Goal: Navigation & Orientation: Find specific page/section

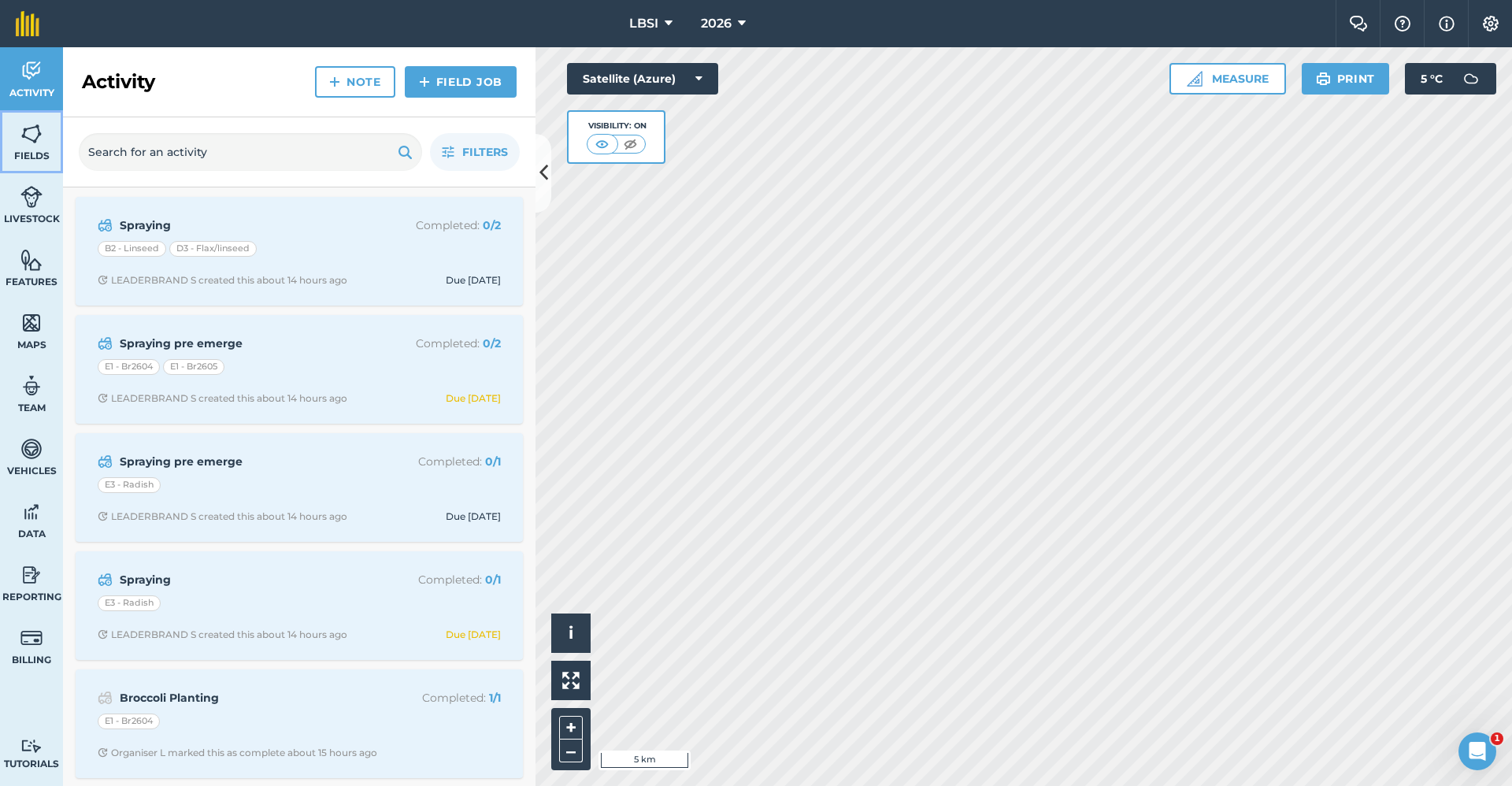
drag, startPoint x: 21, startPoint y: 143, endPoint x: 58, endPoint y: 154, distance: 38.6
click at [21, 143] on img at bounding box center [31, 133] width 22 height 23
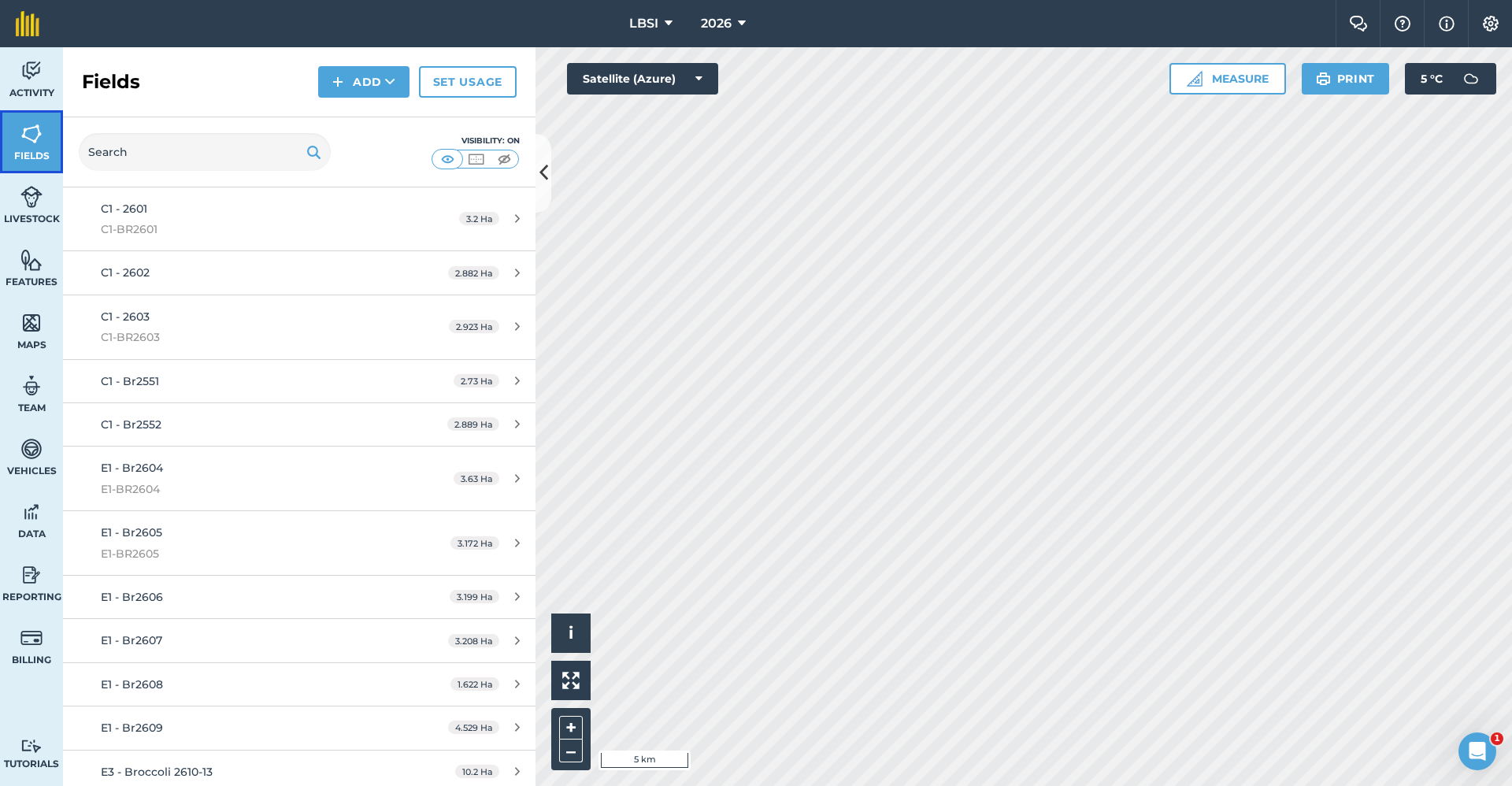
scroll to position [748, 0]
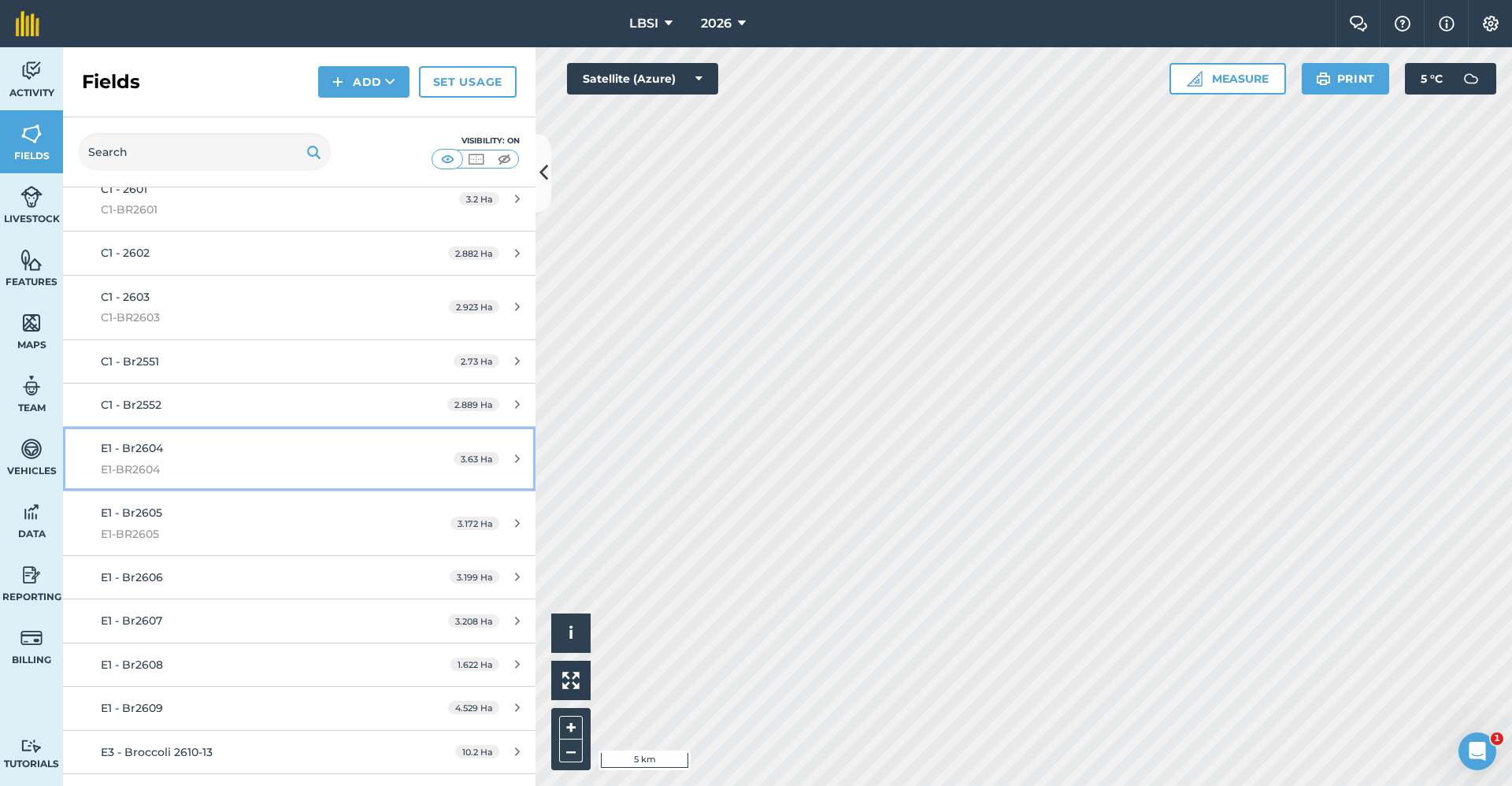
click at [217, 457] on div "E1 - Br2604 E1-BR2604" at bounding box center [249, 458] width 296 height 38
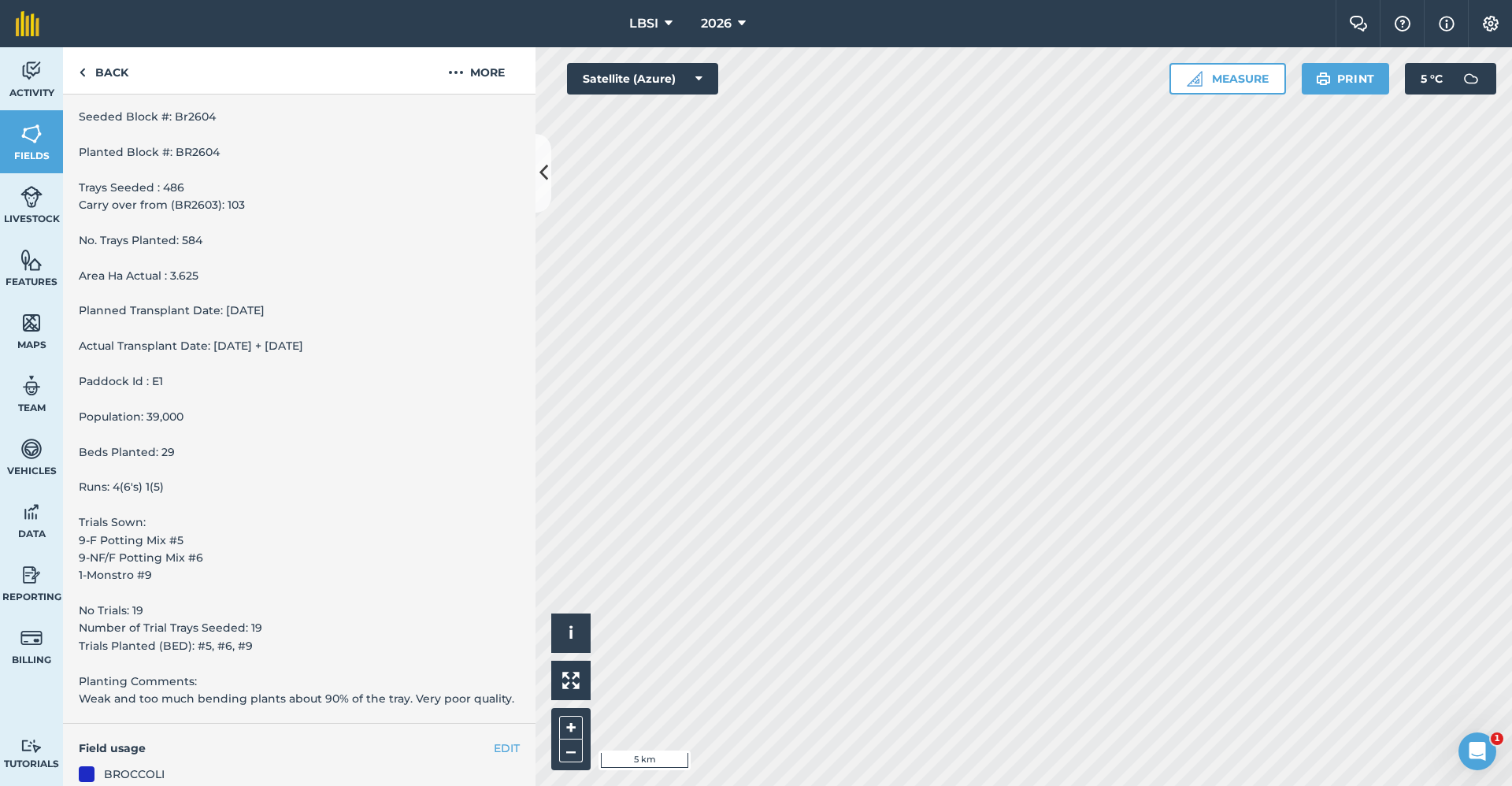
scroll to position [236, 0]
click at [93, 74] on link "Back" at bounding box center [103, 71] width 81 height 47
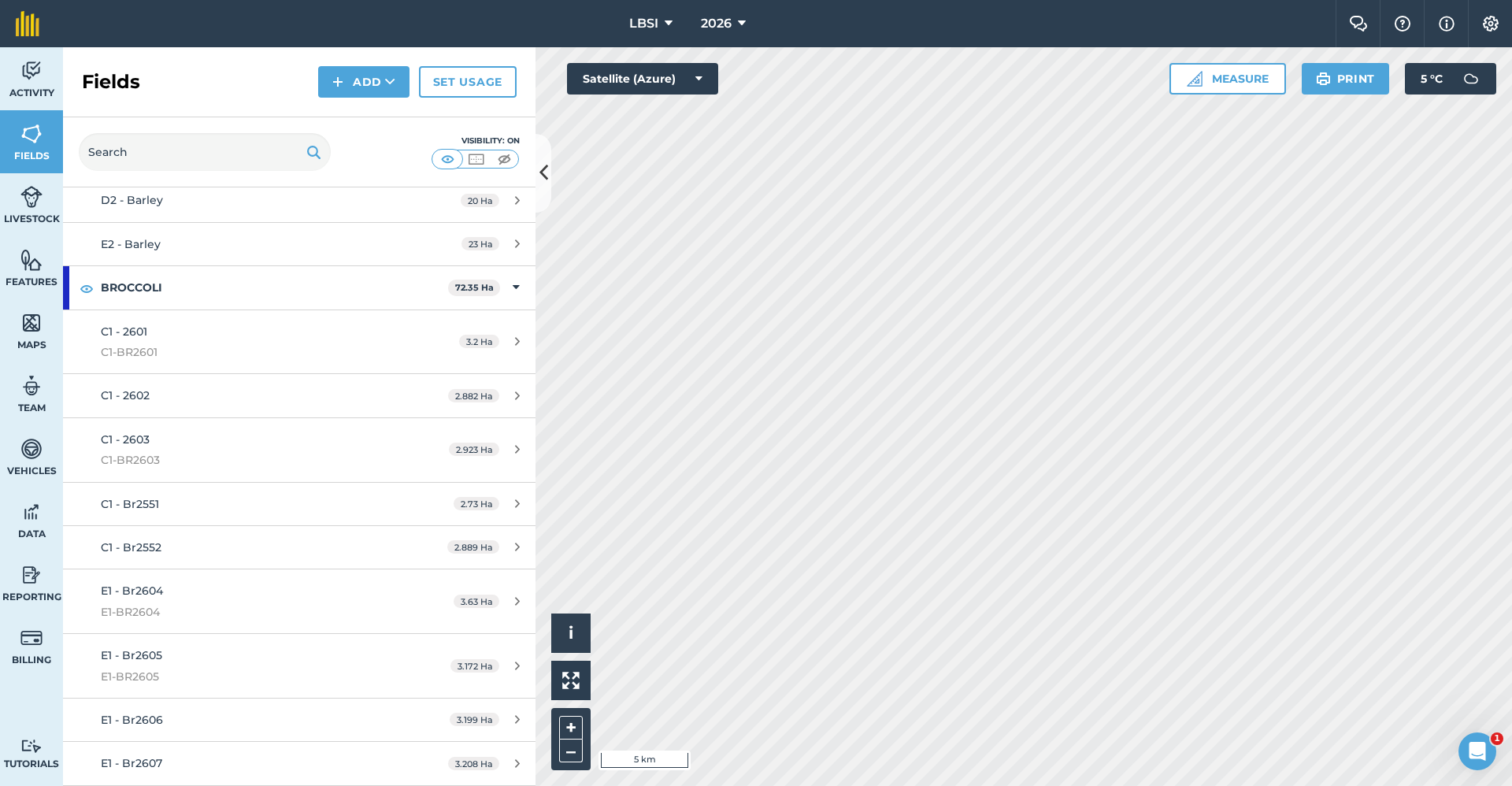
scroll to position [630, 0]
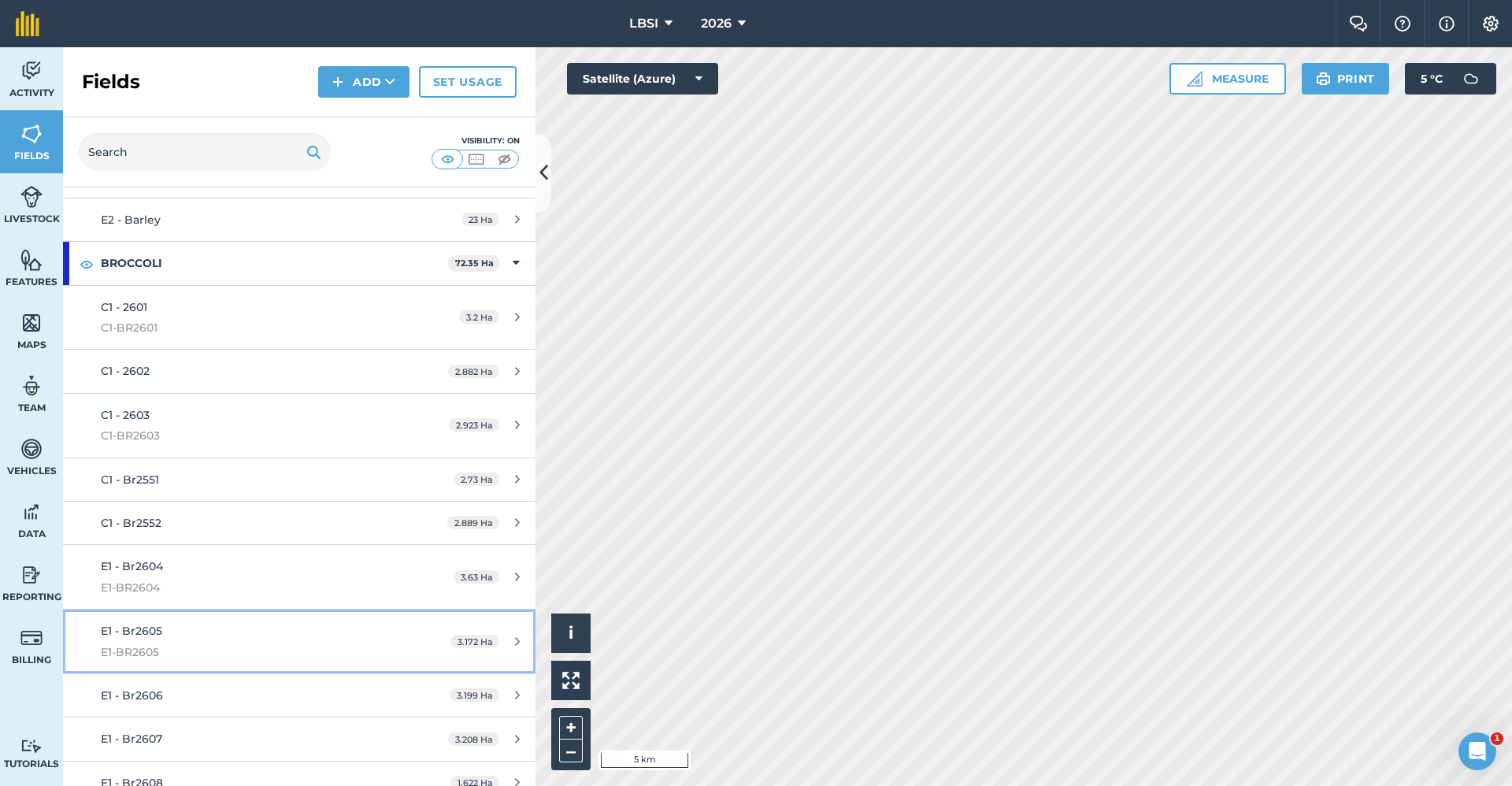
click at [184, 636] on div "E1 - Br2605 E1-BR2605" at bounding box center [249, 641] width 296 height 38
